Goal: Check status: Check status

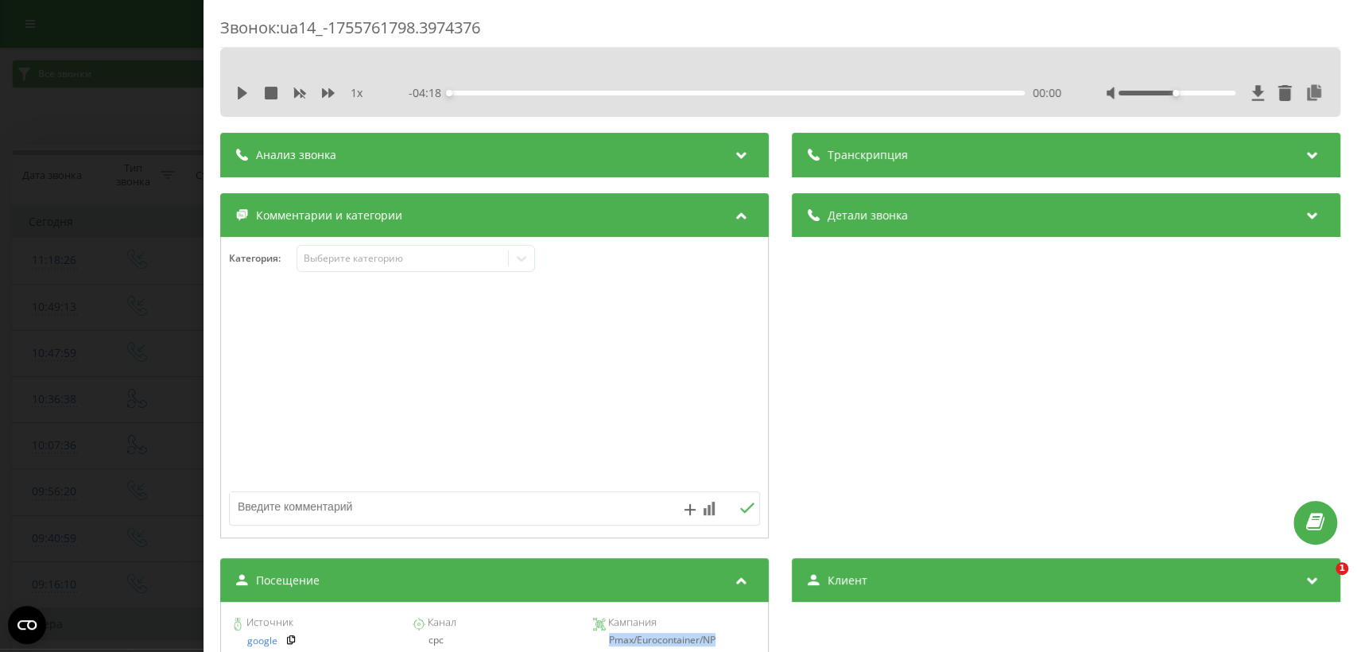
click at [128, 405] on div "Звонок : ua14_-1755761798.3974376 1 x - 04:18 00:00 00:00 Транскрипция Для анал…" at bounding box center [678, 326] width 1357 height 652
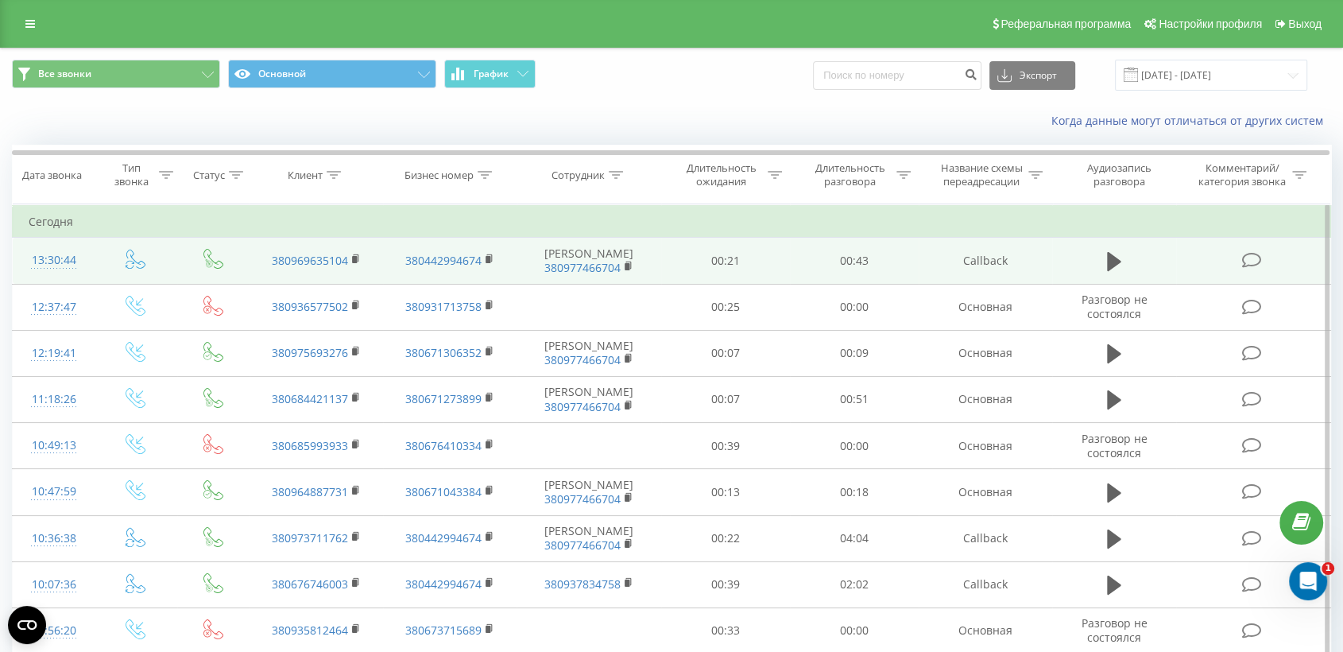
click at [1198, 269] on td at bounding box center [1253, 261] width 154 height 46
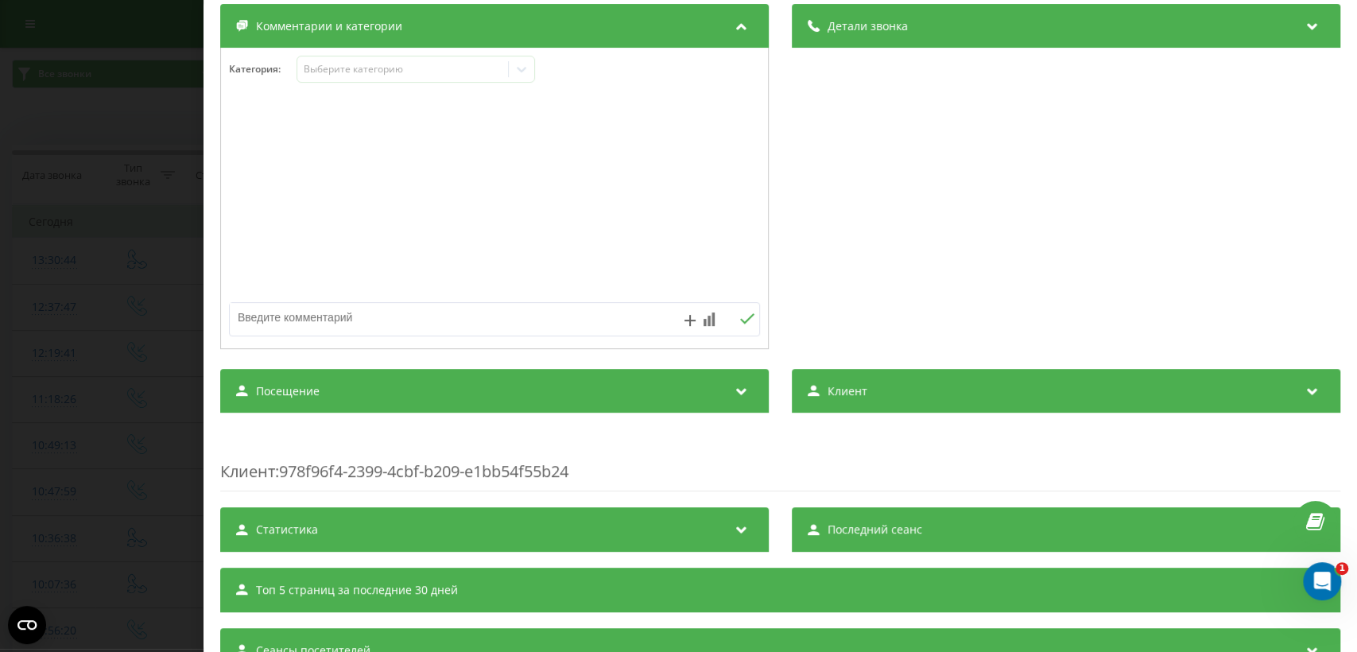
scroll to position [258, 0]
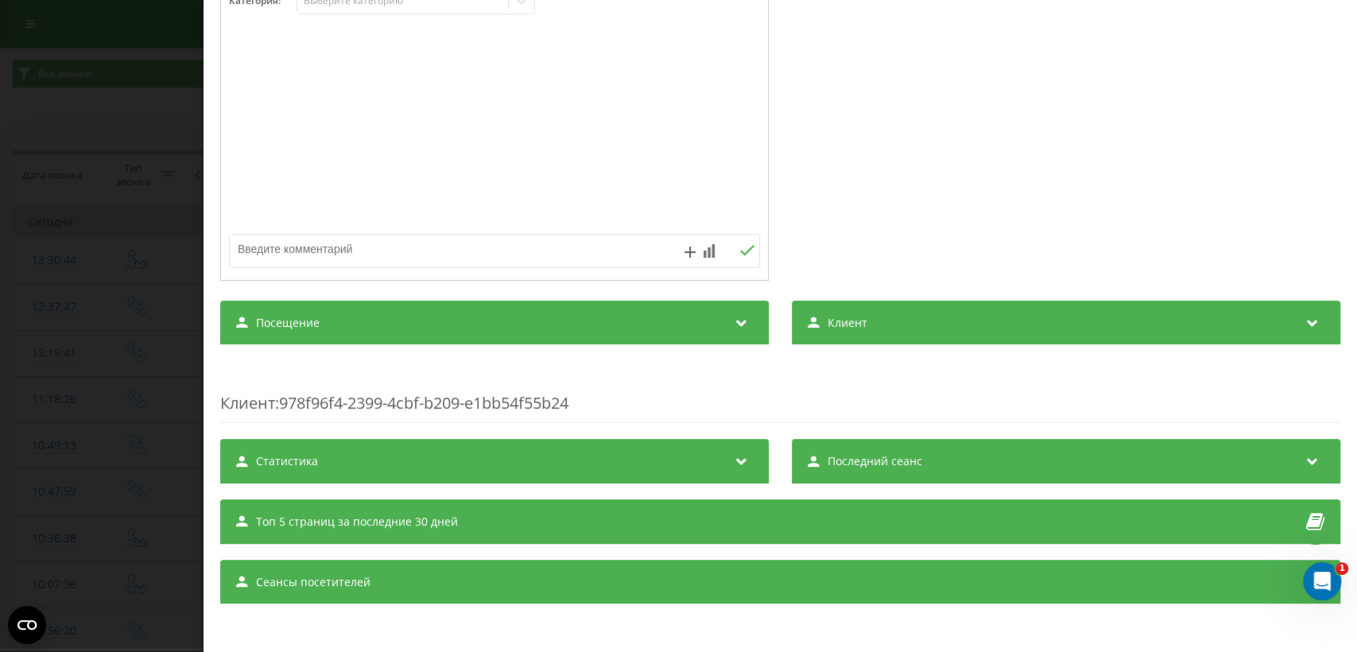
click at [653, 319] on div "Посещение" at bounding box center [494, 322] width 548 height 45
